Goal: Task Accomplishment & Management: Use online tool/utility

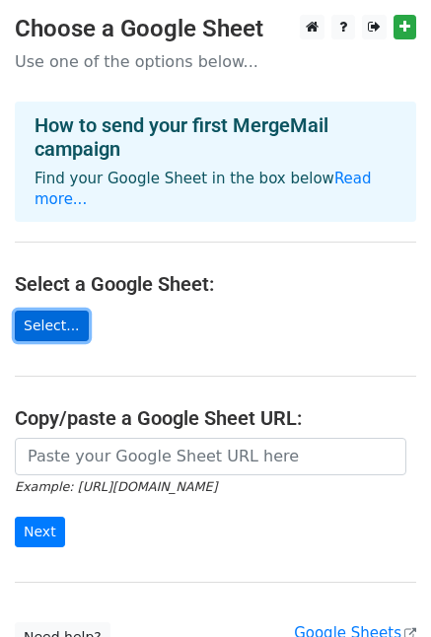
click at [51, 311] on link "Select..." at bounding box center [52, 326] width 74 height 31
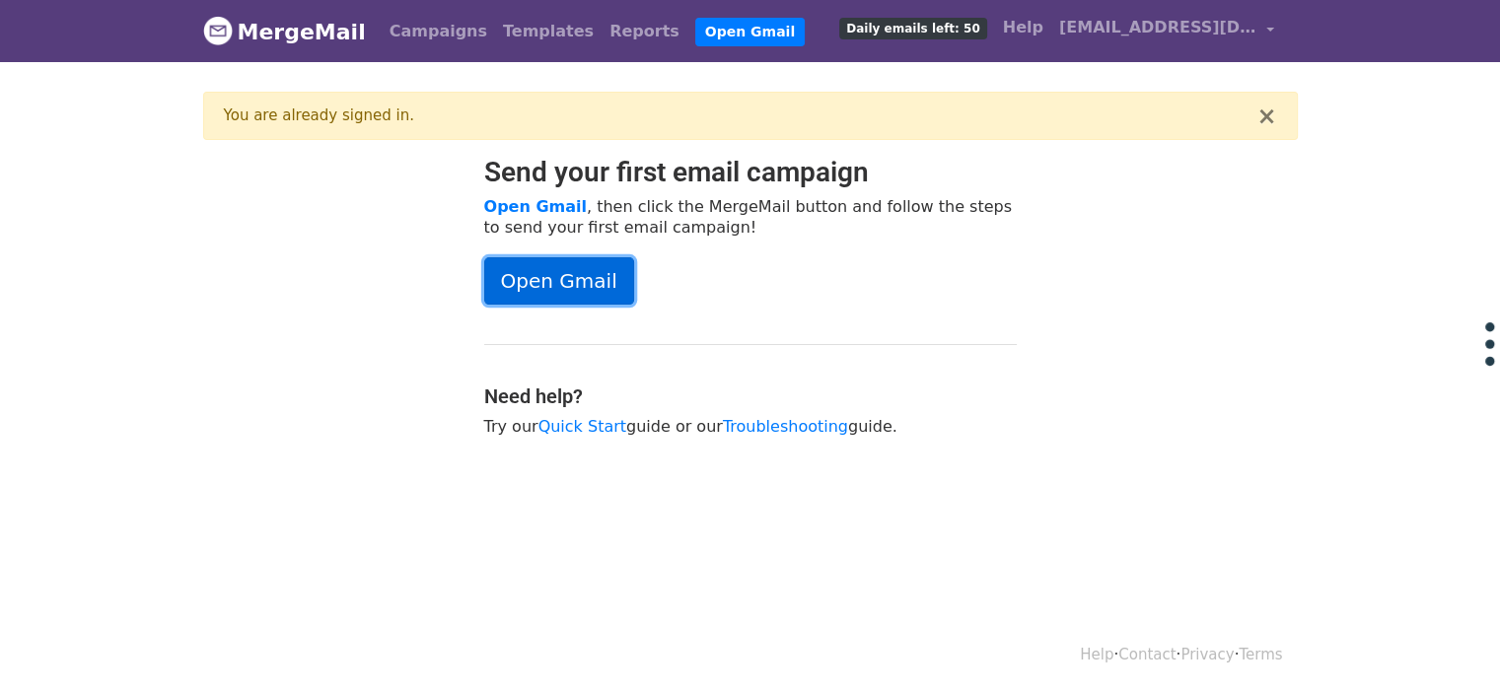
click at [542, 283] on link "Open Gmail" at bounding box center [559, 280] width 150 height 47
click at [572, 426] on link "Quick Start" at bounding box center [582, 426] width 88 height 19
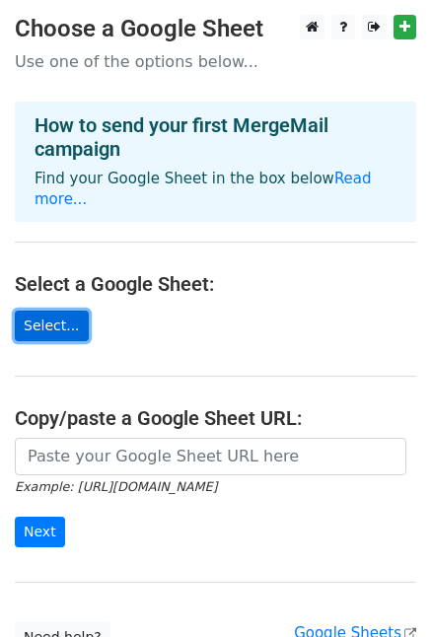
click at [43, 311] on link "Select..." at bounding box center [52, 326] width 74 height 31
click at [55, 311] on link "Select..." at bounding box center [52, 326] width 74 height 31
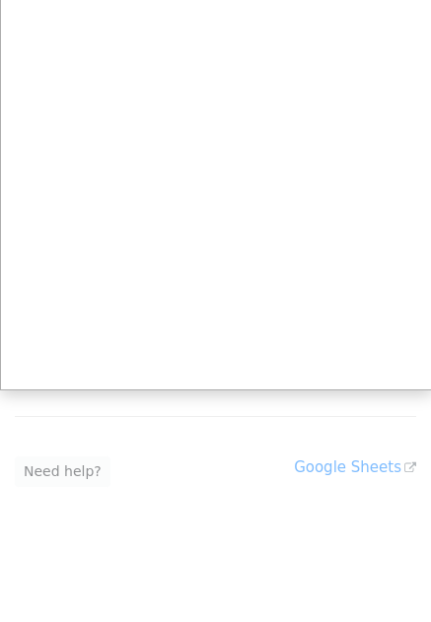
scroll to position [150, 0]
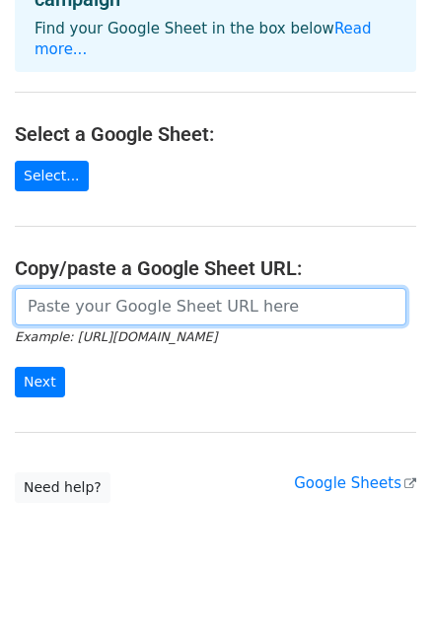
click at [21, 288] on input "url" at bounding box center [210, 306] width 391 height 37
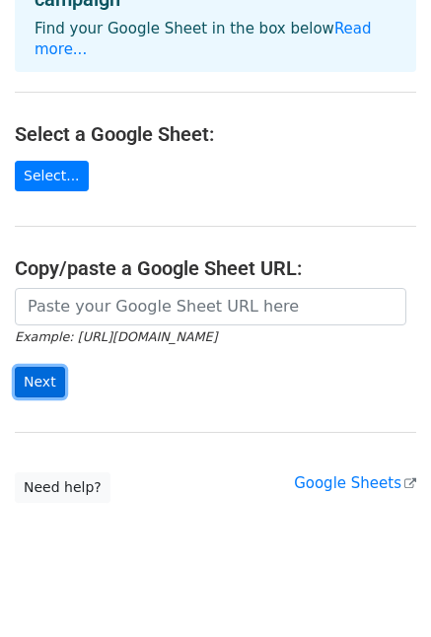
click at [34, 367] on input "Next" at bounding box center [40, 382] width 50 height 31
click at [189, 340] on form "Example: https://docs.google.com/spreadsheets/d/abc/edit Next" at bounding box center [215, 343] width 401 height 110
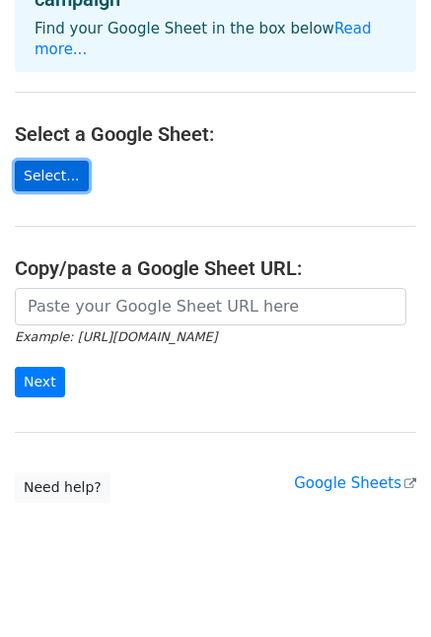
click at [53, 161] on link "Select..." at bounding box center [52, 176] width 74 height 31
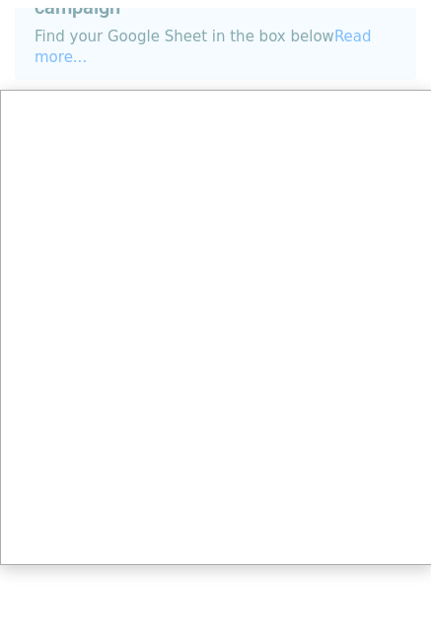
scroll to position [0, 0]
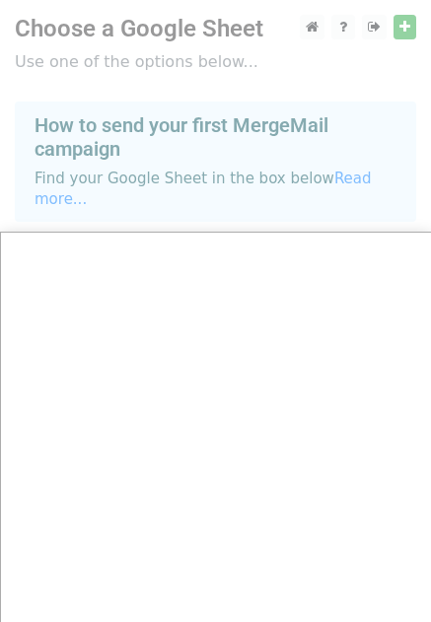
click at [327, 176] on div at bounding box center [215, 394] width 431 height 788
click at [132, 128] on div at bounding box center [215, 394] width 431 height 788
click at [111, 63] on div at bounding box center [215, 394] width 431 height 788
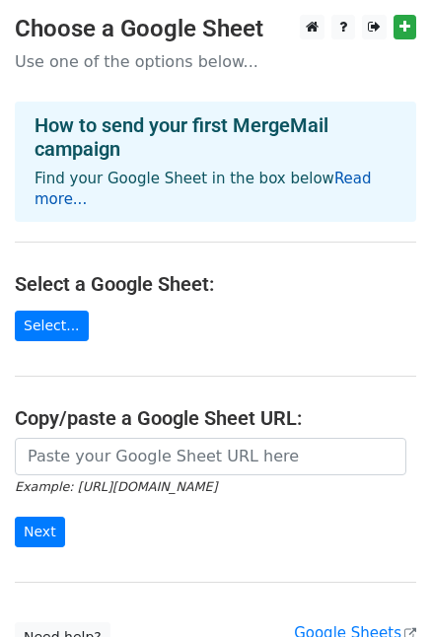
click at [321, 179] on link "Read more..." at bounding box center [203, 189] width 337 height 38
click at [342, 180] on link "Read more..." at bounding box center [203, 189] width 337 height 38
